Goal: Information Seeking & Learning: Learn about a topic

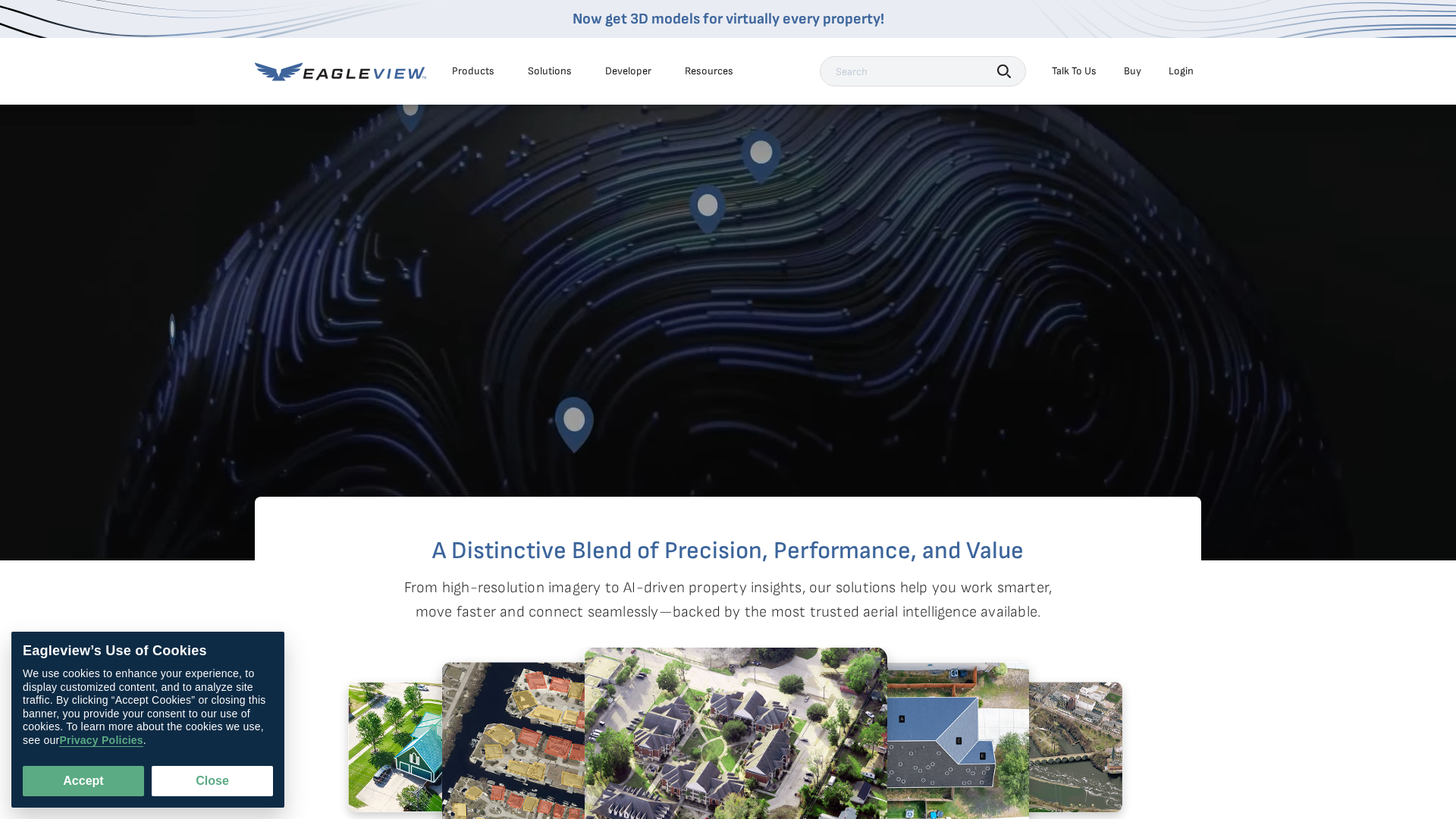
scroll to position [695, 0]
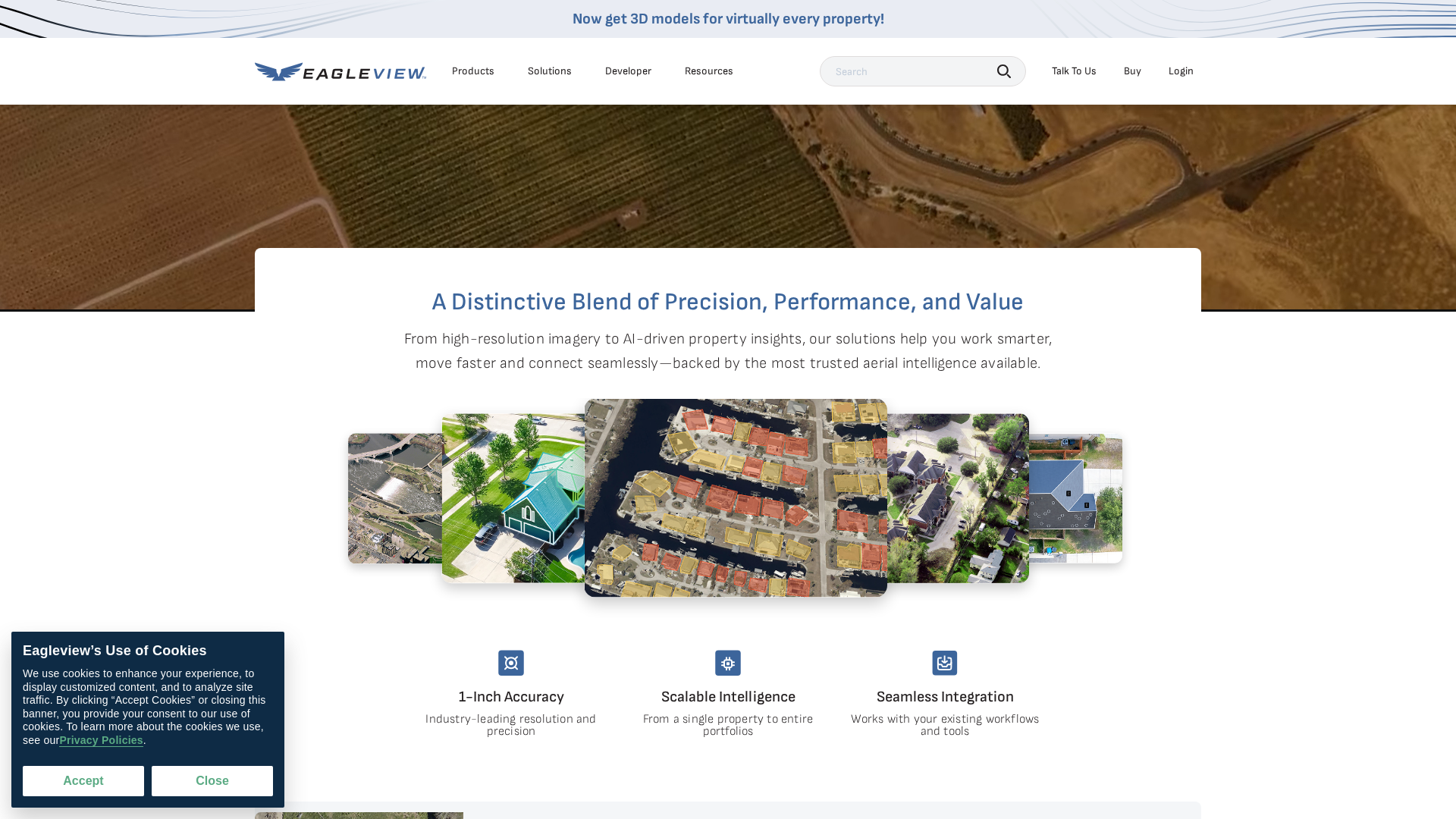
click at [119, 788] on button "Accept" at bounding box center [83, 781] width 121 height 31
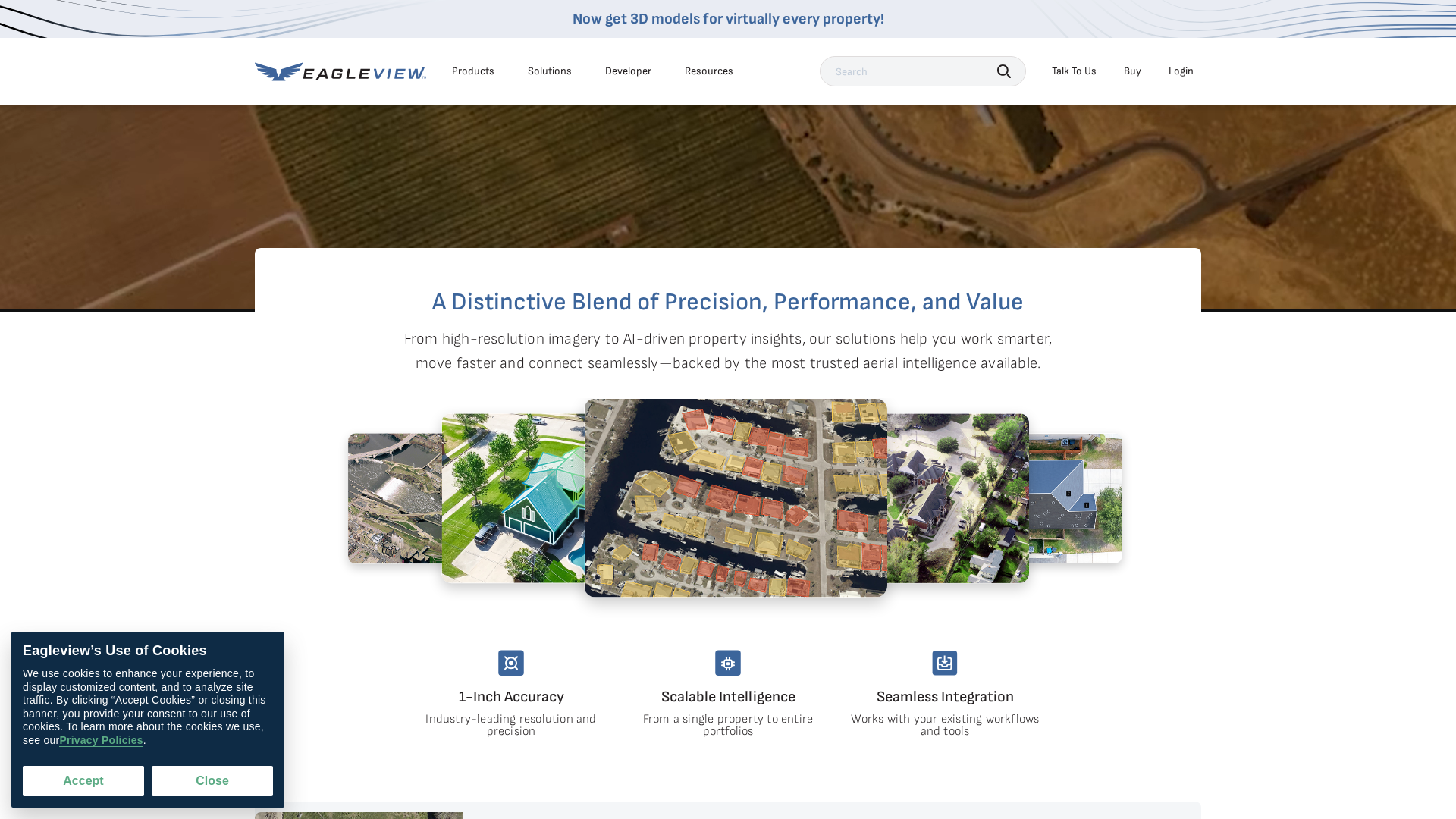
checkbox input "true"
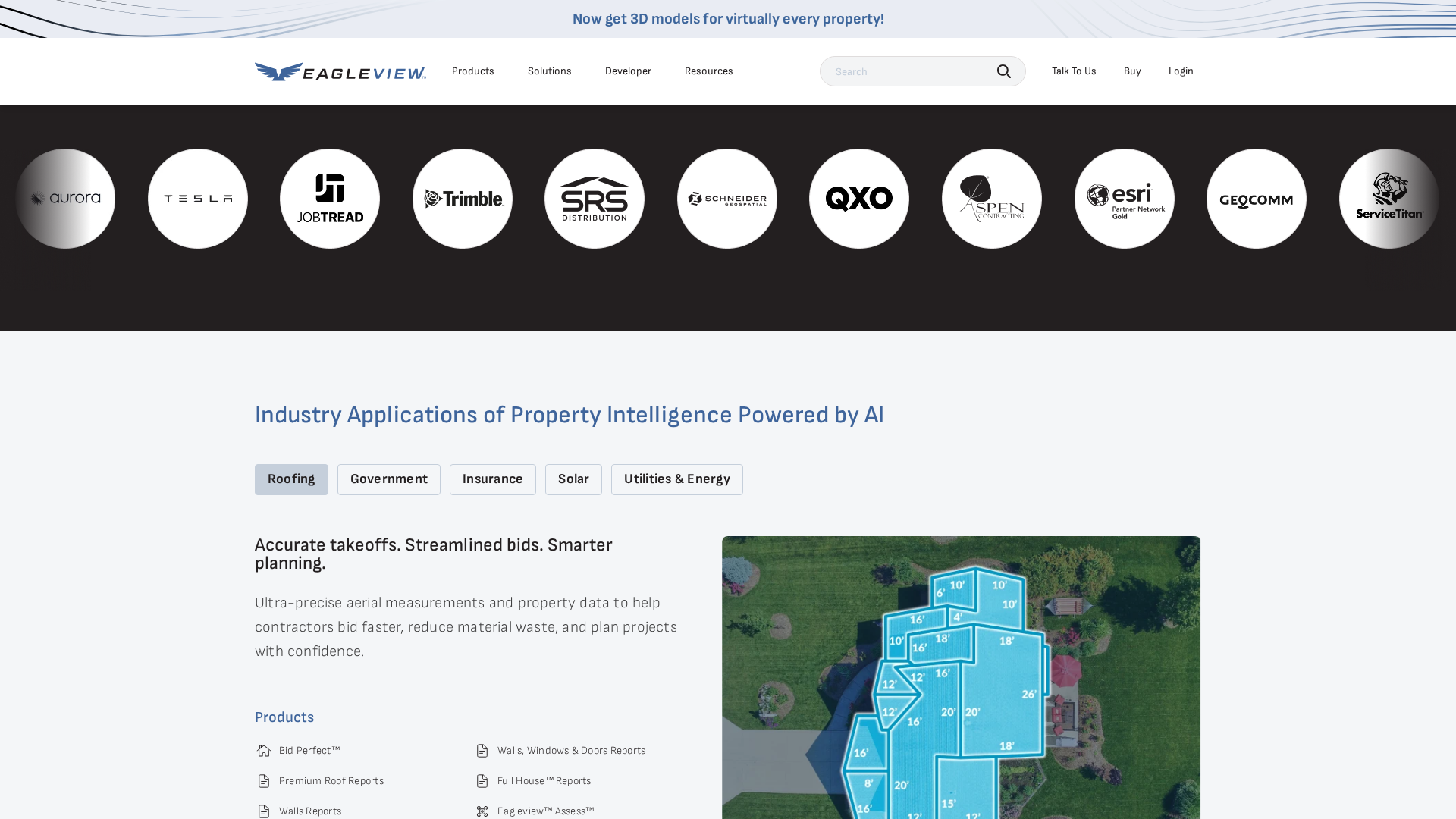
scroll to position [2052, 0]
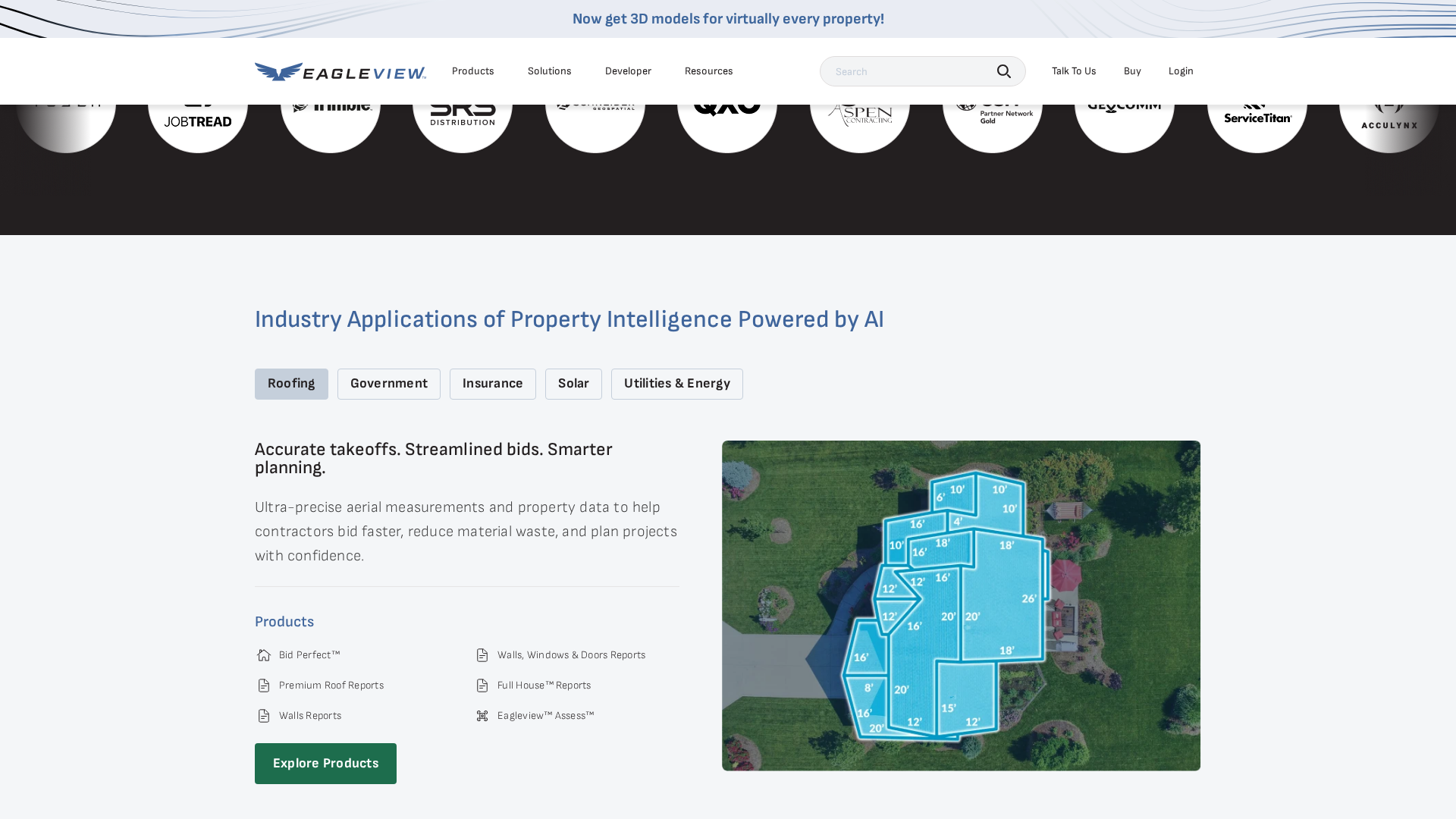
click at [573, 82] on div "Products Solutions Developer Resources" at bounding box center [498, 71] width 486 height 31
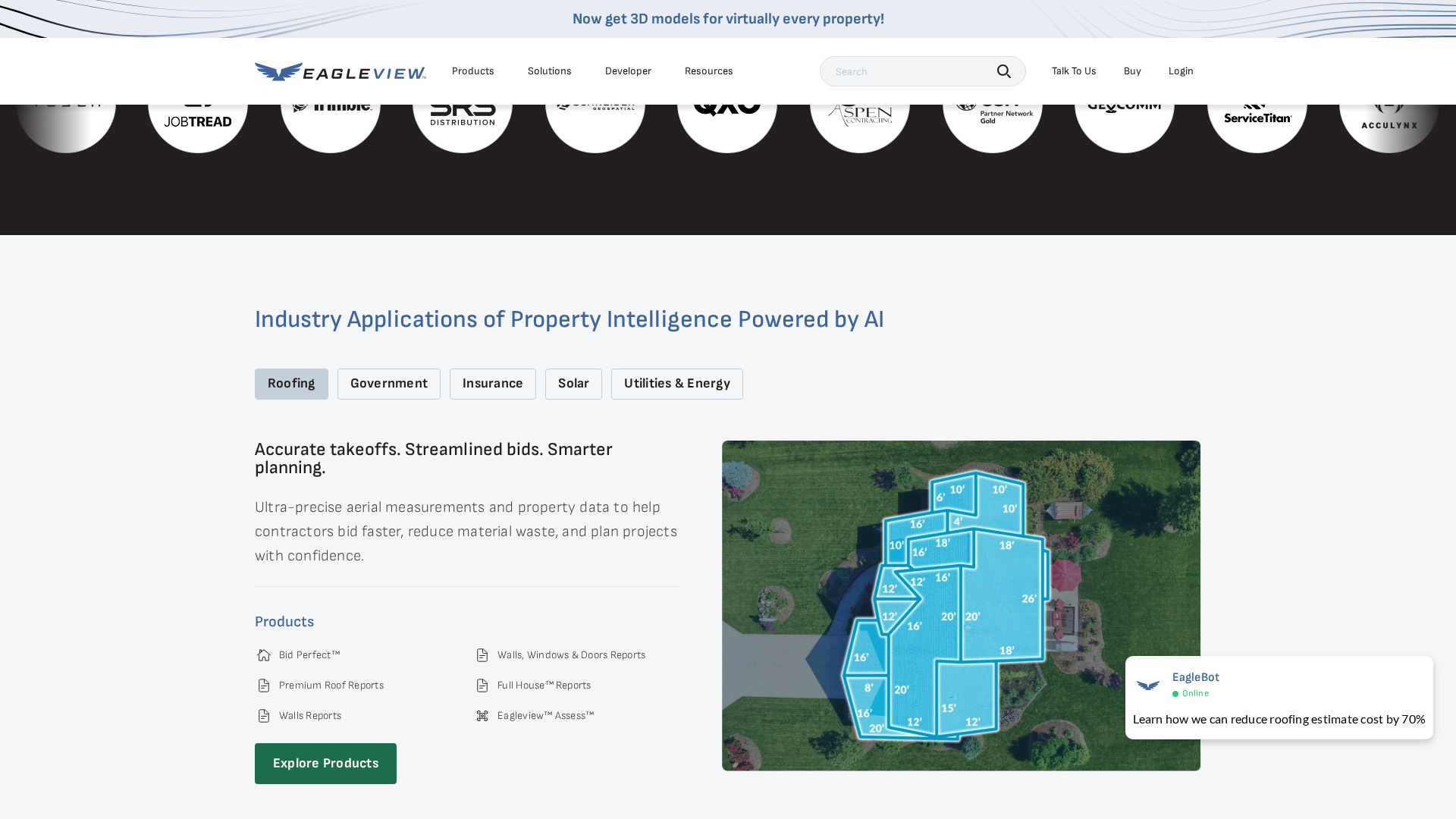
click at [560, 70] on div "Solutions" at bounding box center [550, 71] width 44 height 14
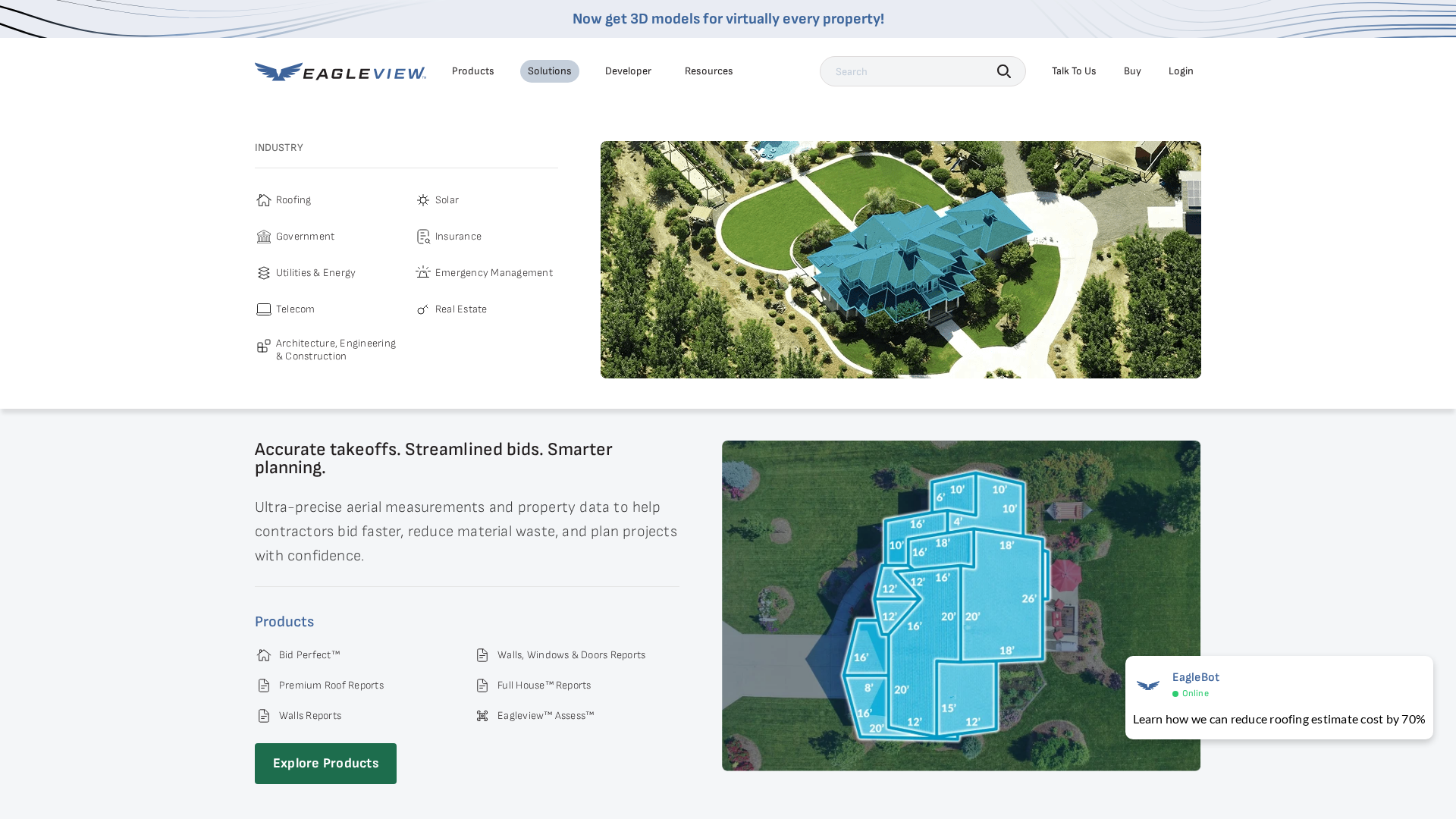
click at [280, 202] on span "Roofing" at bounding box center [294, 200] width 36 height 18
